Goal: Task Accomplishment & Management: Use online tool/utility

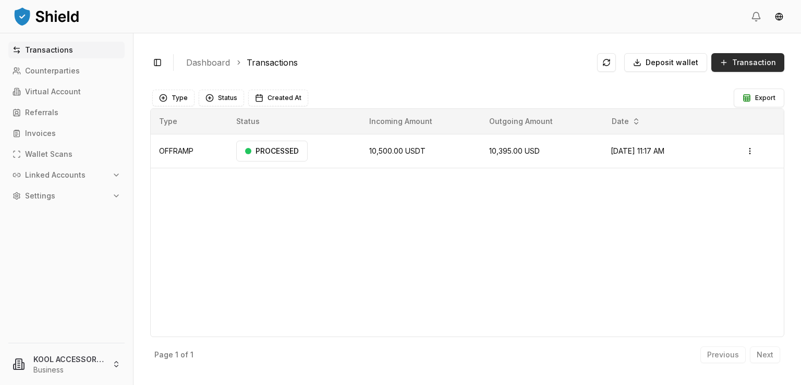
click at [731, 65] on button "Transaction" at bounding box center [747, 62] width 73 height 19
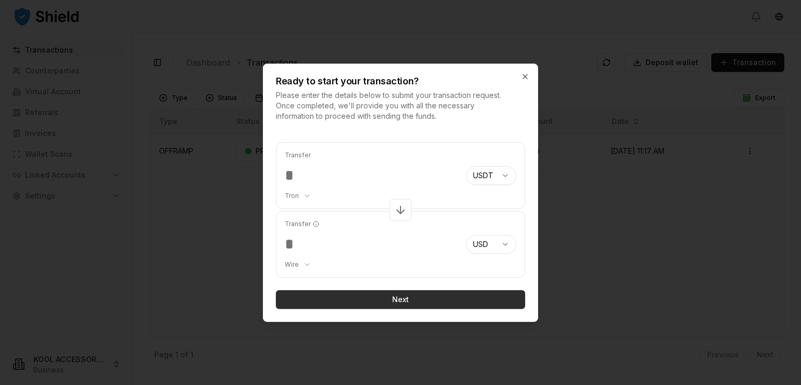
type input "*****"
click at [421, 295] on button "Next" at bounding box center [400, 299] width 249 height 19
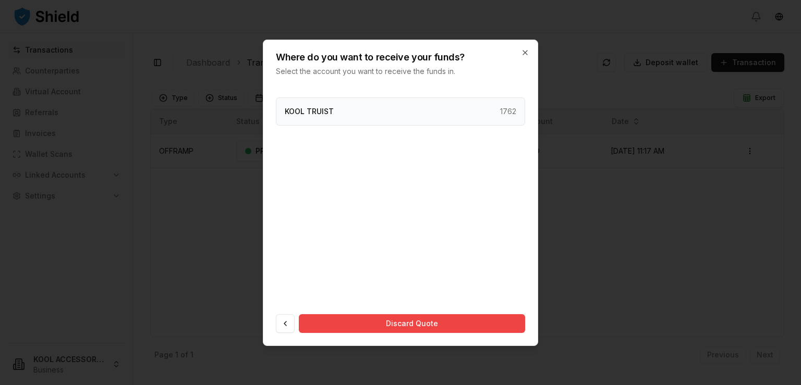
click at [473, 98] on div "KOOL TRUIST 1762" at bounding box center [400, 111] width 249 height 28
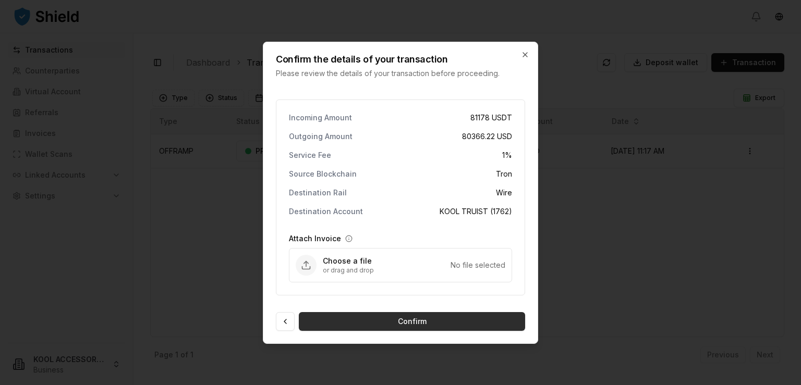
click at [419, 320] on button "Confirm" at bounding box center [412, 321] width 226 height 19
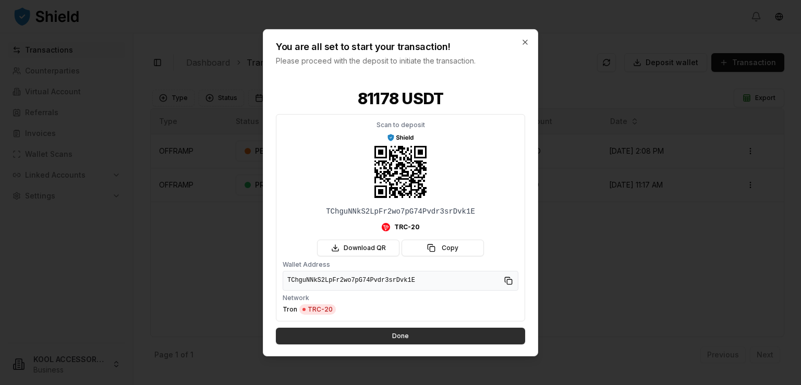
click at [412, 333] on button "Done" at bounding box center [400, 336] width 249 height 17
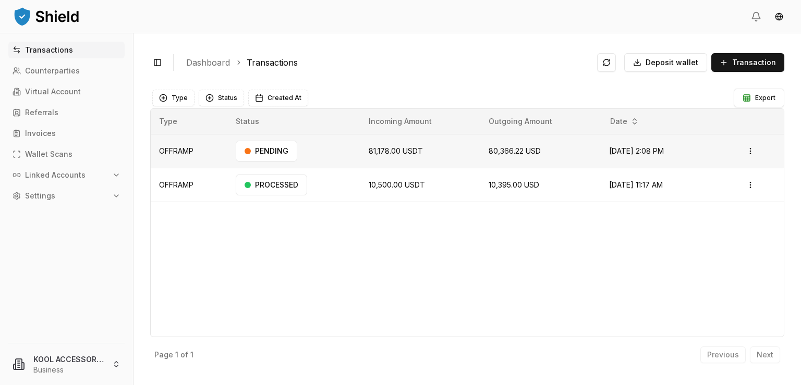
click at [347, 149] on td "PENDING" at bounding box center [293, 151] width 132 height 34
click at [749, 144] on html "Transactions Counterparties Virtual Account Referrals Invoices Wallet Scans Lin…" at bounding box center [400, 192] width 801 height 385
click at [746, 197] on div "View Details" at bounding box center [729, 192] width 64 height 15
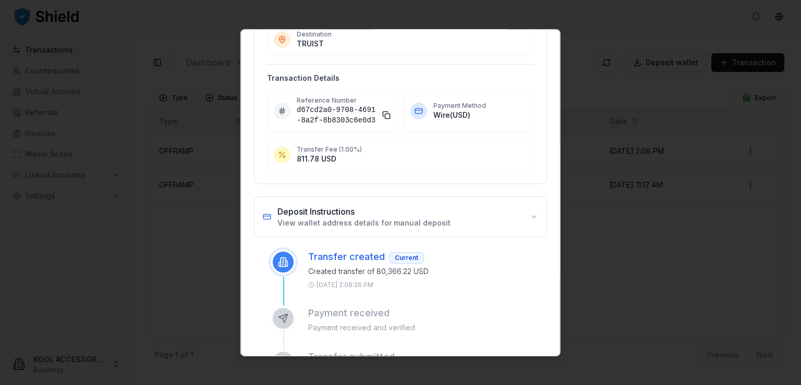
scroll to position [127, 0]
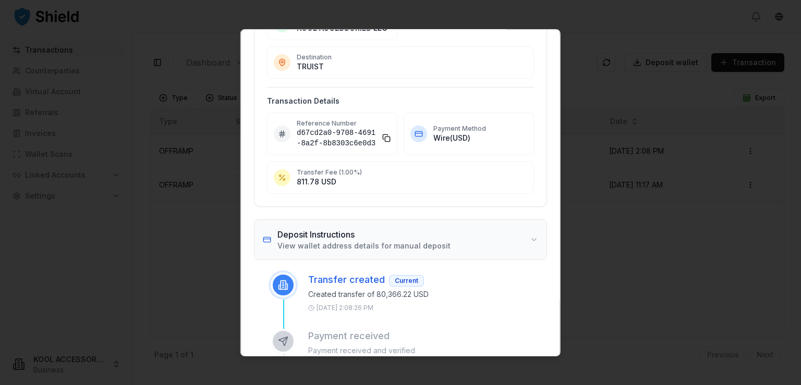
click at [368, 234] on h3 "Deposit Instructions" at bounding box center [363, 234] width 173 height 13
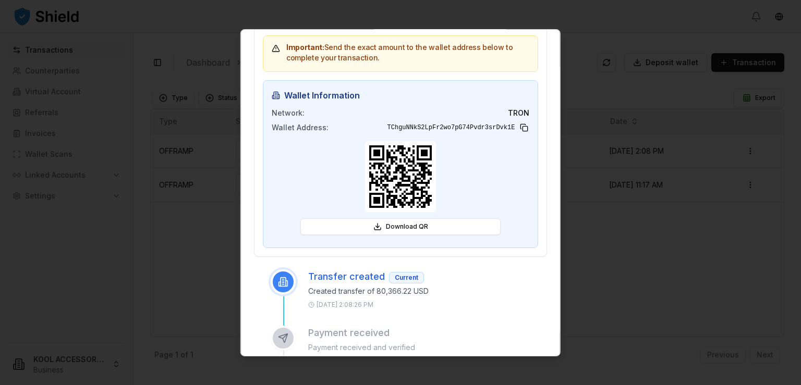
scroll to position [360, 0]
click at [800, 340] on div at bounding box center [400, 192] width 801 height 385
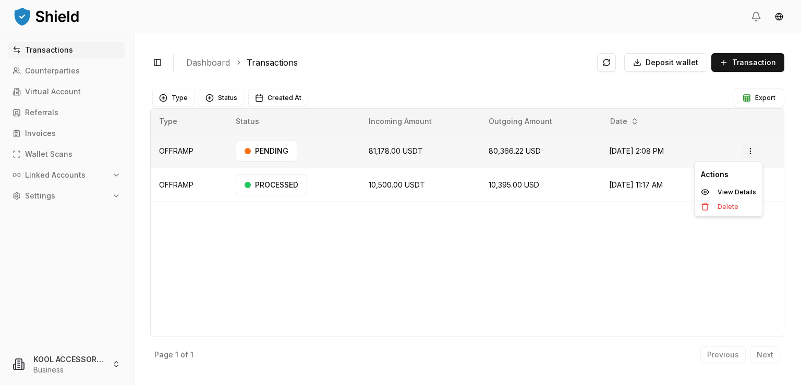
click at [752, 149] on html "Transactions Counterparties Virtual Account Referrals Invoices Wallet Scans Lin…" at bounding box center [400, 192] width 801 height 385
click at [741, 190] on p "View Details" at bounding box center [736, 192] width 39 height 6
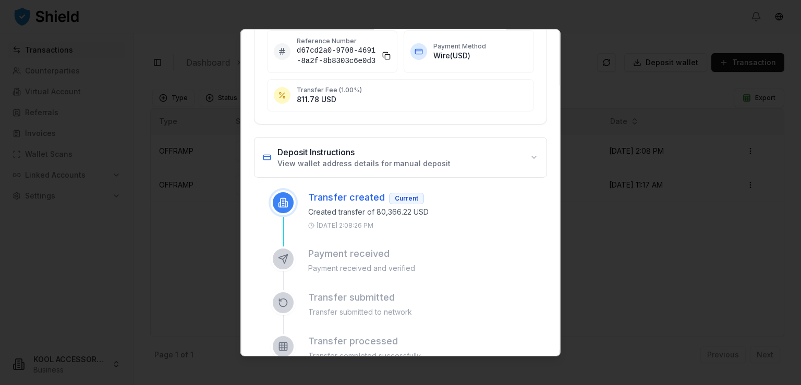
scroll to position [183, 0]
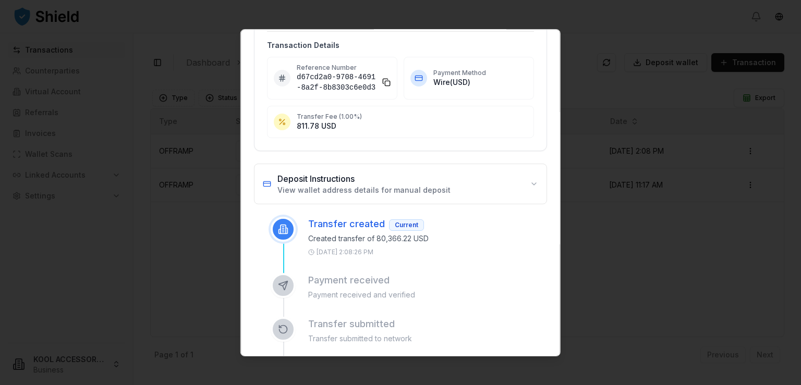
drag, startPoint x: 474, startPoint y: 240, endPoint x: 582, endPoint y: -2, distance: 265.1
click at [582, 0] on html "Transactions Counterparties Virtual Account Referrals Invoices Wallet Scans Lin…" at bounding box center [400, 192] width 801 height 385
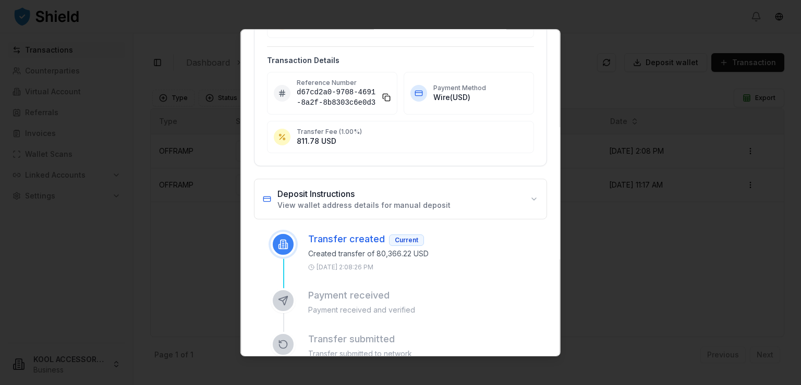
scroll to position [172, 0]
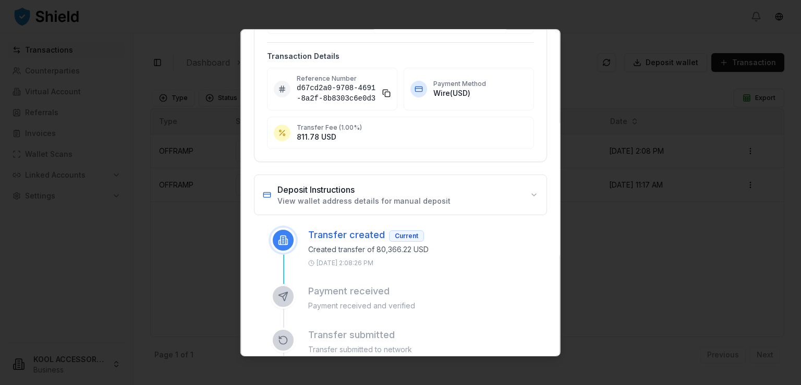
click at [263, 100] on div "Amount to Deposit 81,178.00 USDT Recipient KOOL ACCESSORIES LLC Destination TRU…" at bounding box center [400, 28] width 293 height 266
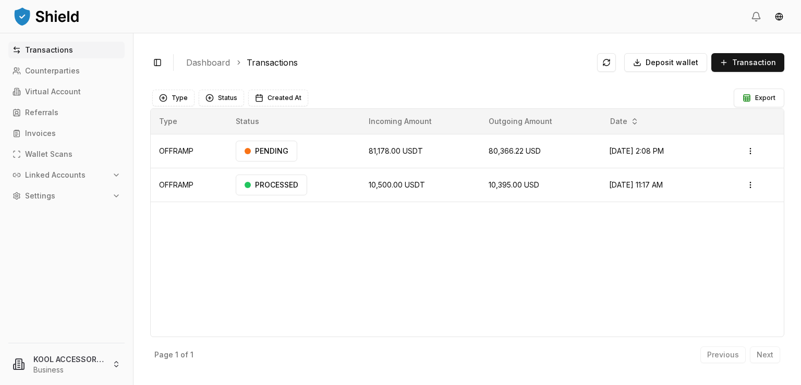
click at [674, 72] on div "Toggle Sidebar Dashboard Transactions Deposit wallet Transaction" at bounding box center [467, 62] width 634 height 25
click at [394, 152] on span "81,178.00 USDT" at bounding box center [396, 150] width 54 height 9
click at [753, 151] on html "Transactions Counterparties Virtual Account Referrals Invoices Wallet Scans Lin…" at bounding box center [400, 192] width 801 height 385
click at [728, 190] on p "View Details" at bounding box center [736, 192] width 39 height 6
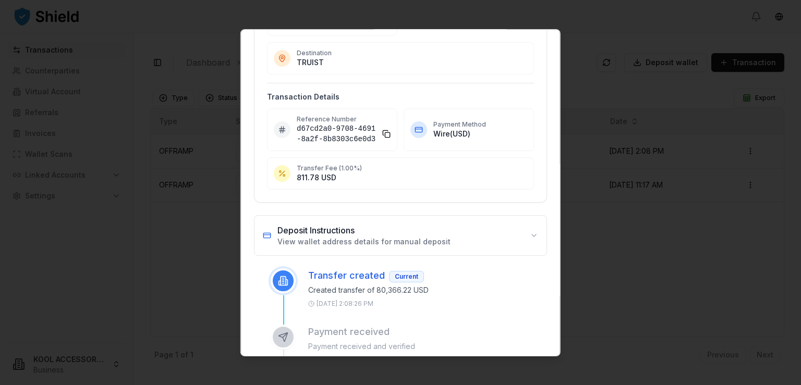
scroll to position [135, 0]
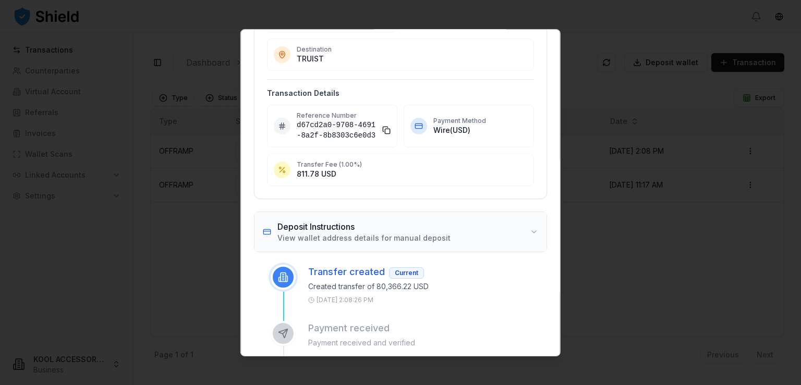
click at [517, 230] on button "Deposit Instructions View wallet address details for manual deposit" at bounding box center [400, 232] width 292 height 40
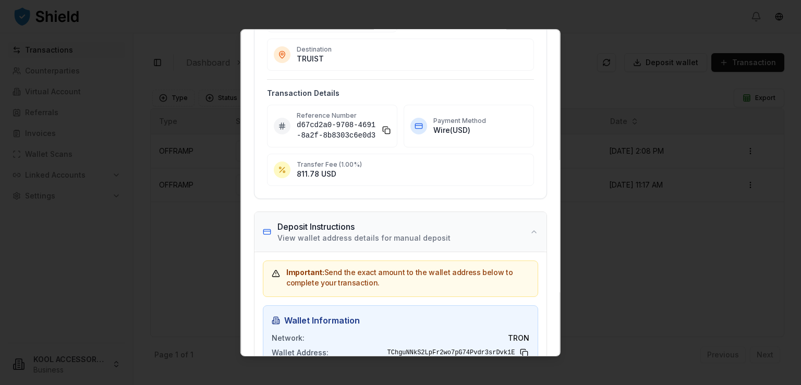
click at [517, 230] on button "Deposit Instructions View wallet address details for manual deposit" at bounding box center [400, 232] width 292 height 40
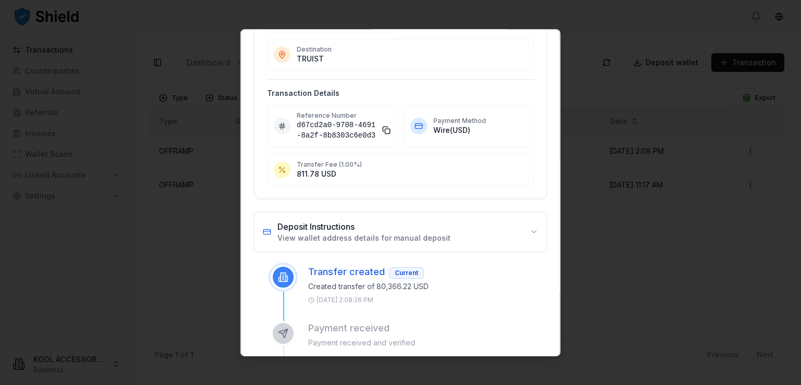
scroll to position [160, 0]
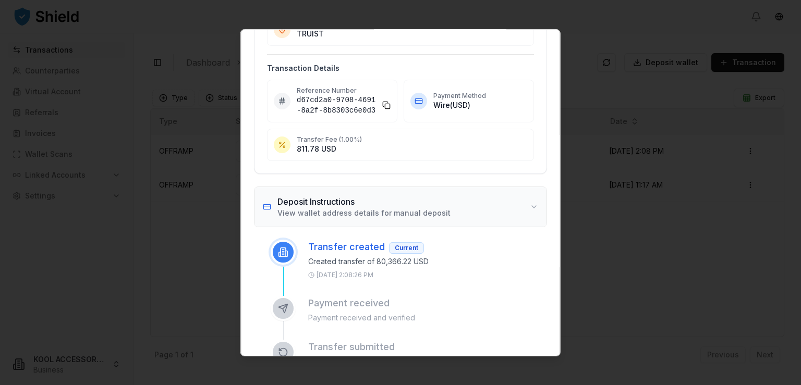
click at [522, 204] on button "Deposit Instructions View wallet address details for manual deposit" at bounding box center [400, 207] width 292 height 40
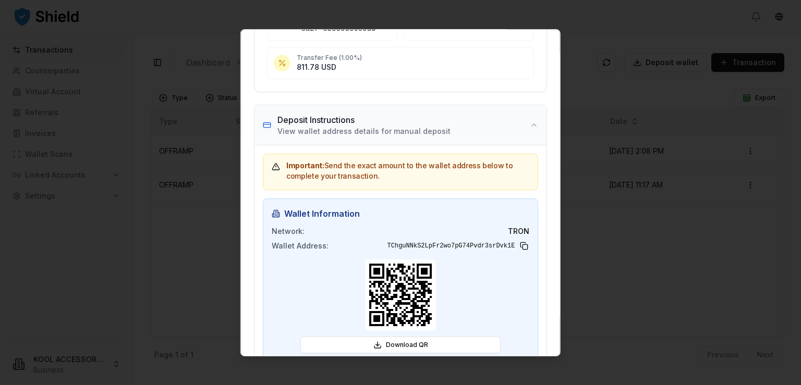
scroll to position [243, 0]
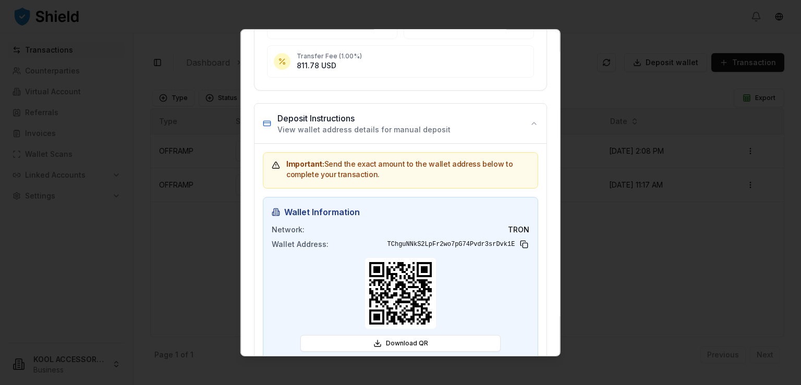
click at [323, 298] on div "Download QR" at bounding box center [401, 304] width 258 height 102
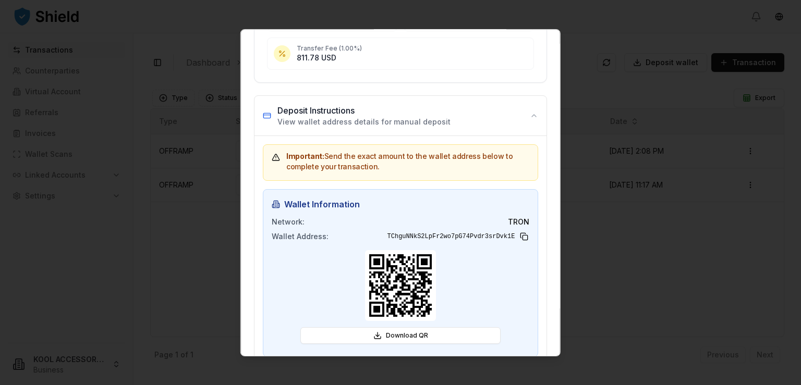
scroll to position [307, 0]
